Goal: Task Accomplishment & Management: Manage account settings

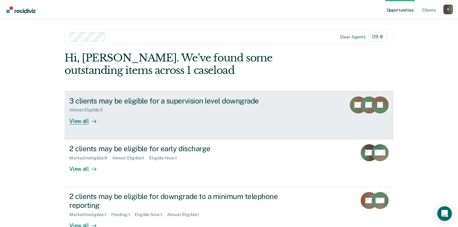
click at [75, 120] on div "View all" at bounding box center [86, 118] width 34 height 12
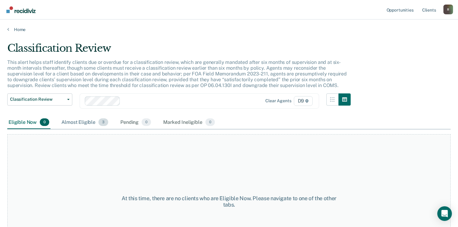
click at [79, 122] on div "Almost Eligible 3" at bounding box center [84, 122] width 49 height 13
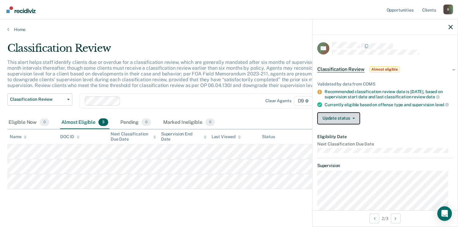
click at [331, 121] on button "Update status" at bounding box center [338, 118] width 43 height 12
click at [401, 121] on div "Update status [PERSON_NAME] Mark Ineligible" at bounding box center [384, 118] width 135 height 12
click at [338, 124] on button "Update status" at bounding box center [338, 118] width 43 height 12
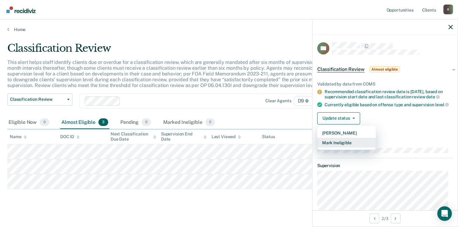
click at [336, 147] on button "Mark Ineligible" at bounding box center [346, 143] width 59 height 10
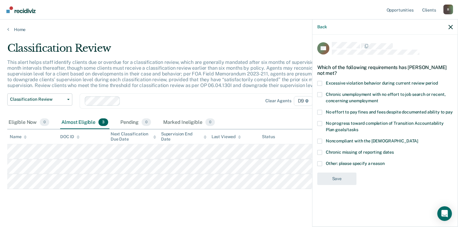
click at [345, 161] on span "Other: please specify a reason" at bounding box center [355, 163] width 59 height 5
click at [384, 161] on input "Other: please specify a reason" at bounding box center [384, 161] width 0 height 0
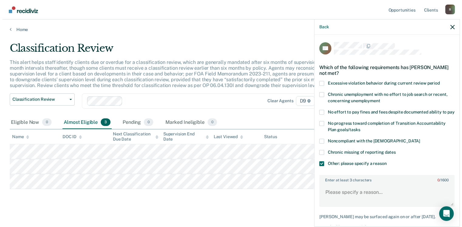
scroll to position [37, 0]
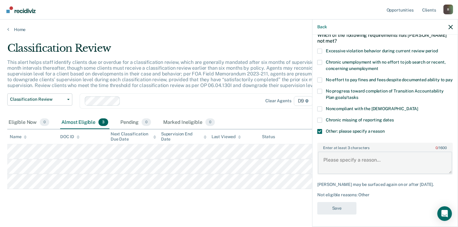
click at [346, 161] on textarea "Enter at least 3 characters 0 / 1600" at bounding box center [385, 162] width 134 height 22
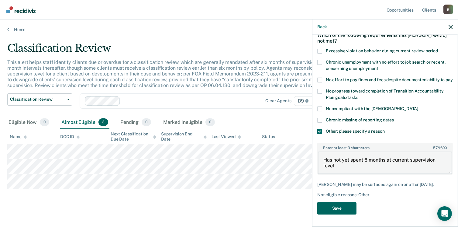
type textarea "Has not yet spent 6 months at current supervision level."
click at [346, 204] on button "Save" at bounding box center [336, 208] width 39 height 12
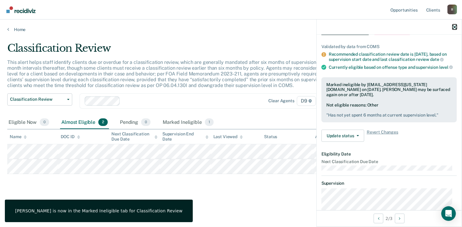
click at [455, 27] on icon "button" at bounding box center [455, 27] width 4 height 4
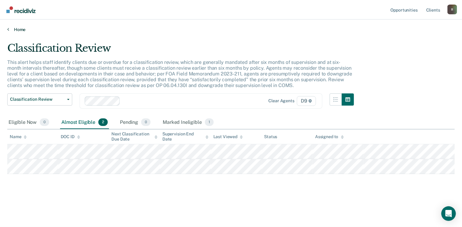
click at [23, 28] on link "Home" at bounding box center [231, 29] width 448 height 5
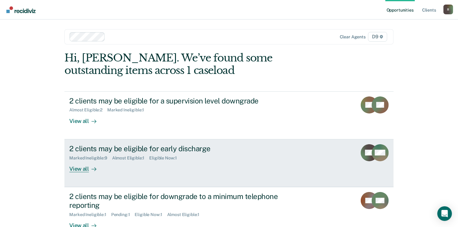
click at [70, 167] on div "View all" at bounding box center [86, 166] width 34 height 12
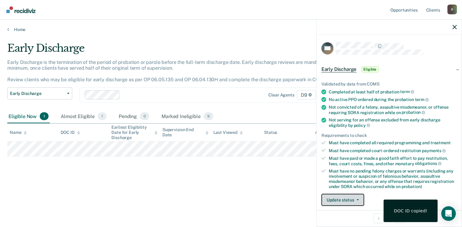
click at [343, 195] on button "Update status" at bounding box center [343, 199] width 43 height 12
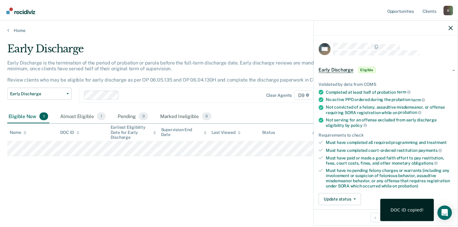
scroll to position [7, 0]
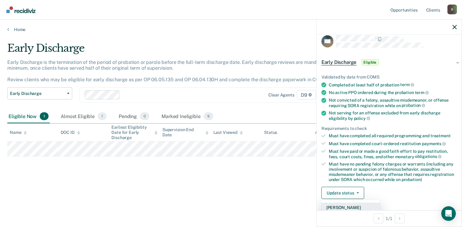
click at [343, 207] on button "[PERSON_NAME]" at bounding box center [351, 207] width 59 height 10
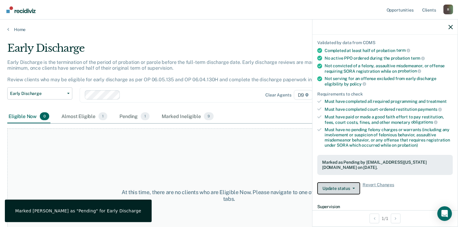
scroll to position [98, 0]
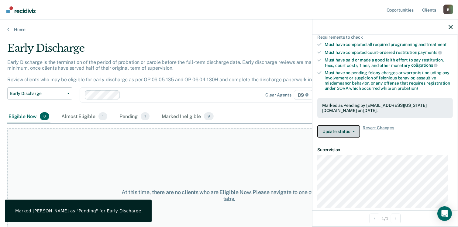
click at [336, 129] on button "Update status" at bounding box center [338, 131] width 43 height 12
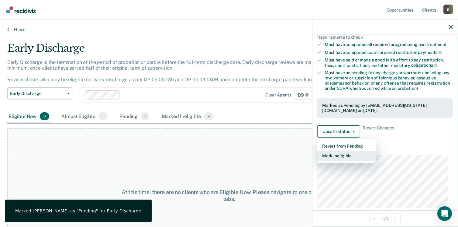
click at [335, 153] on button "Mark Ineligible" at bounding box center [346, 156] width 59 height 10
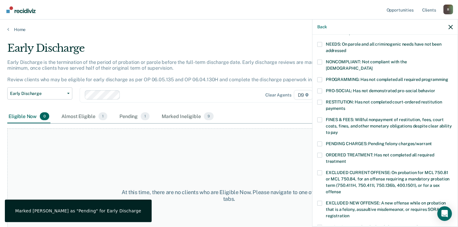
click at [323, 141] on label "PENDING CHARGES: Pending felony charges/warrant" at bounding box center [384, 144] width 135 height 6
click at [432, 141] on input "PENDING CHARGES: Pending felony charges/warrant" at bounding box center [432, 141] width 0 height 0
click at [319, 62] on span at bounding box center [319, 62] width 5 height 5
click at [372, 66] on input "NONCOMPLIANT: Not compliant with the [DEMOGRAPHIC_DATA]" at bounding box center [372, 66] width 0 height 0
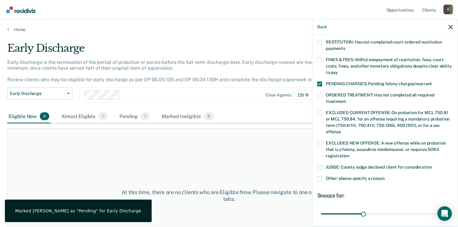
scroll to position [159, 0]
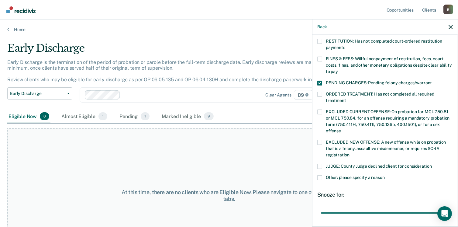
drag, startPoint x: 365, startPoint y: 203, endPoint x: 455, endPoint y: 197, distance: 90.7
type input "90"
click at [449, 207] on input "range" at bounding box center [385, 212] width 128 height 11
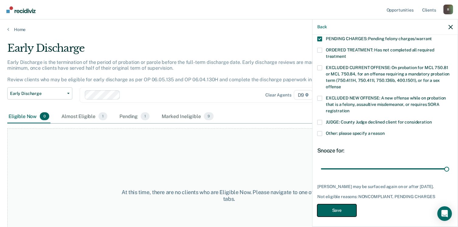
click at [344, 207] on button "Save" at bounding box center [336, 210] width 39 height 12
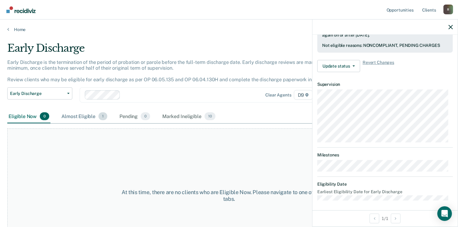
click at [80, 117] on div "Almost Eligible 1" at bounding box center [84, 116] width 48 height 13
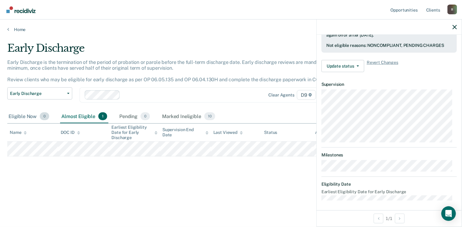
click at [22, 117] on div "Eligible Now 0" at bounding box center [28, 116] width 43 height 13
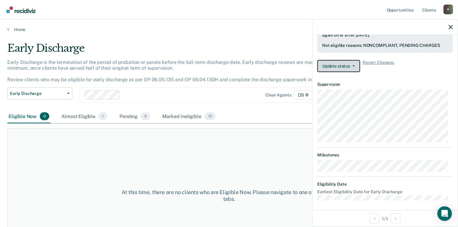
click at [349, 64] on button "Update status" at bounding box center [338, 66] width 43 height 12
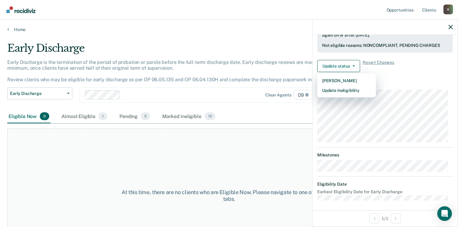
click at [215, 35] on main "Early Discharge Early Discharge is the termination of the period of probation o…" at bounding box center [229, 128] width 458 height 193
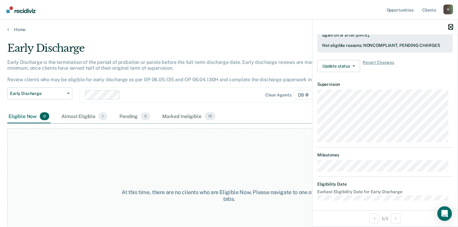
click at [451, 28] on icon "button" at bounding box center [450, 27] width 4 height 4
